Goal: Check status: Check status

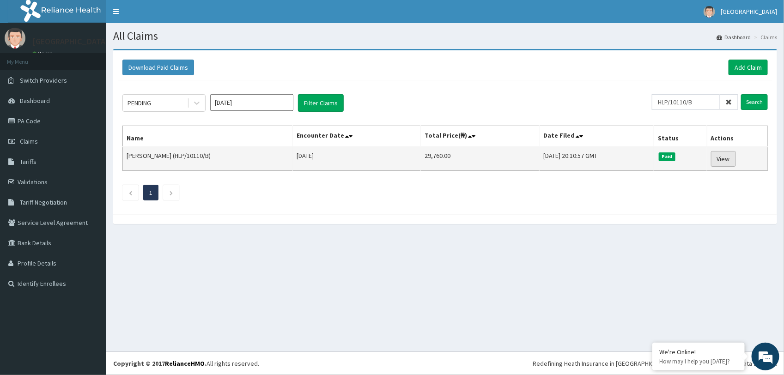
click at [733, 159] on link "View" at bounding box center [723, 159] width 25 height 16
